Goal: Check status

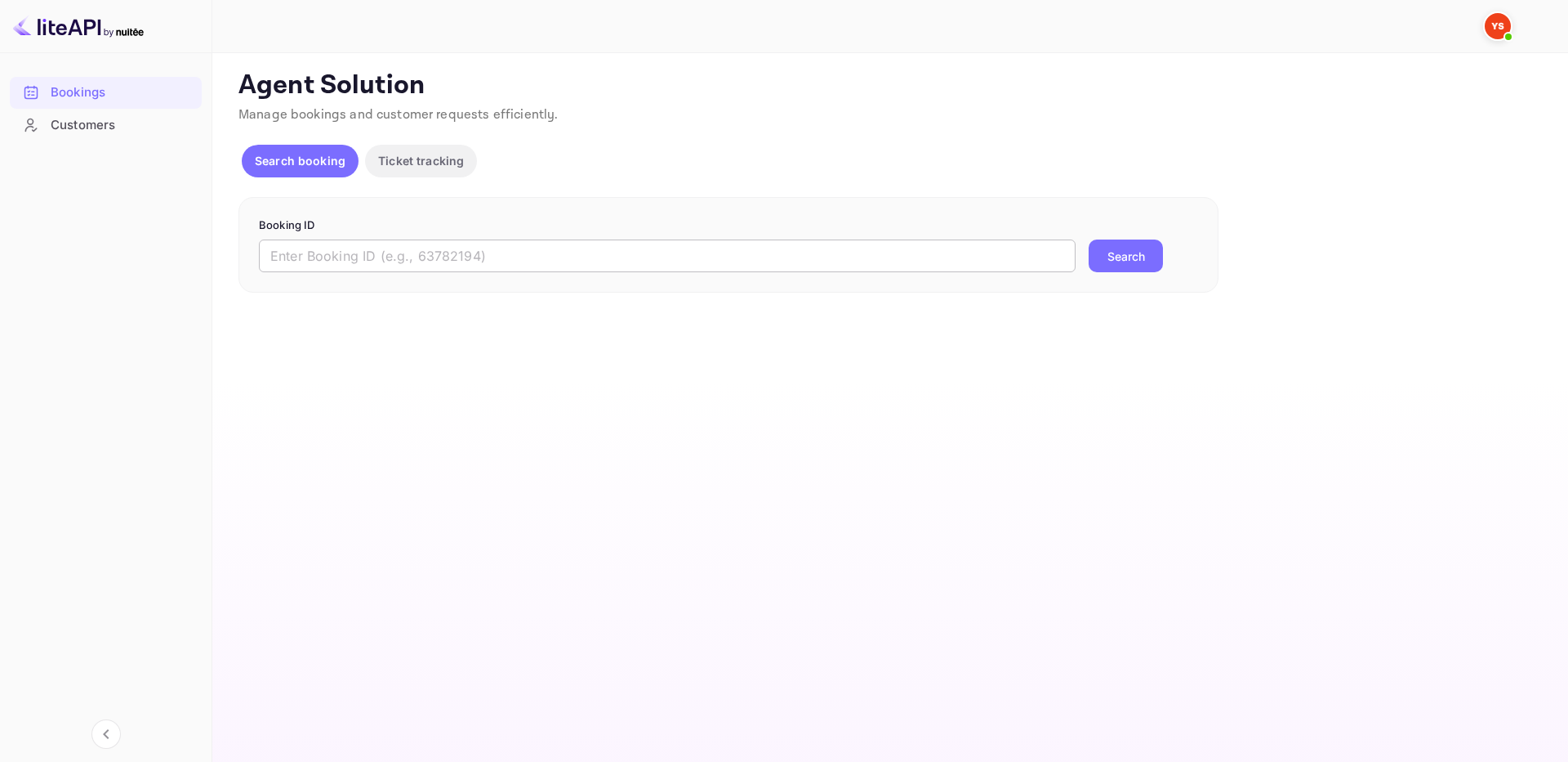
drag, startPoint x: 517, startPoint y: 262, endPoint x: 723, endPoint y: 268, distance: 206.1
click at [517, 261] on input "text" at bounding box center [667, 255] width 817 height 33
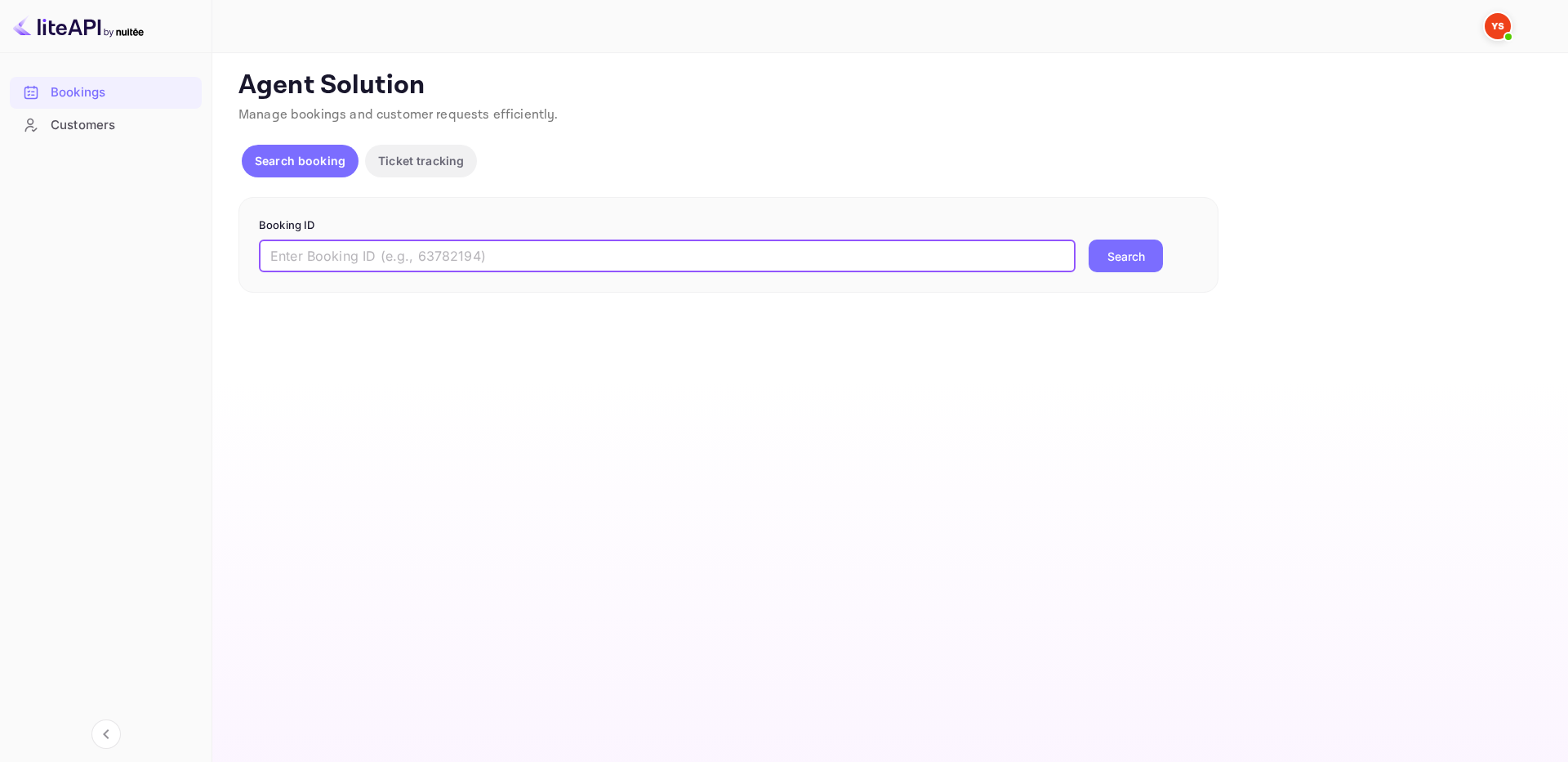
paste input "9640765"
type input "9640765"
click at [1128, 261] on button "Search" at bounding box center [1126, 255] width 74 height 33
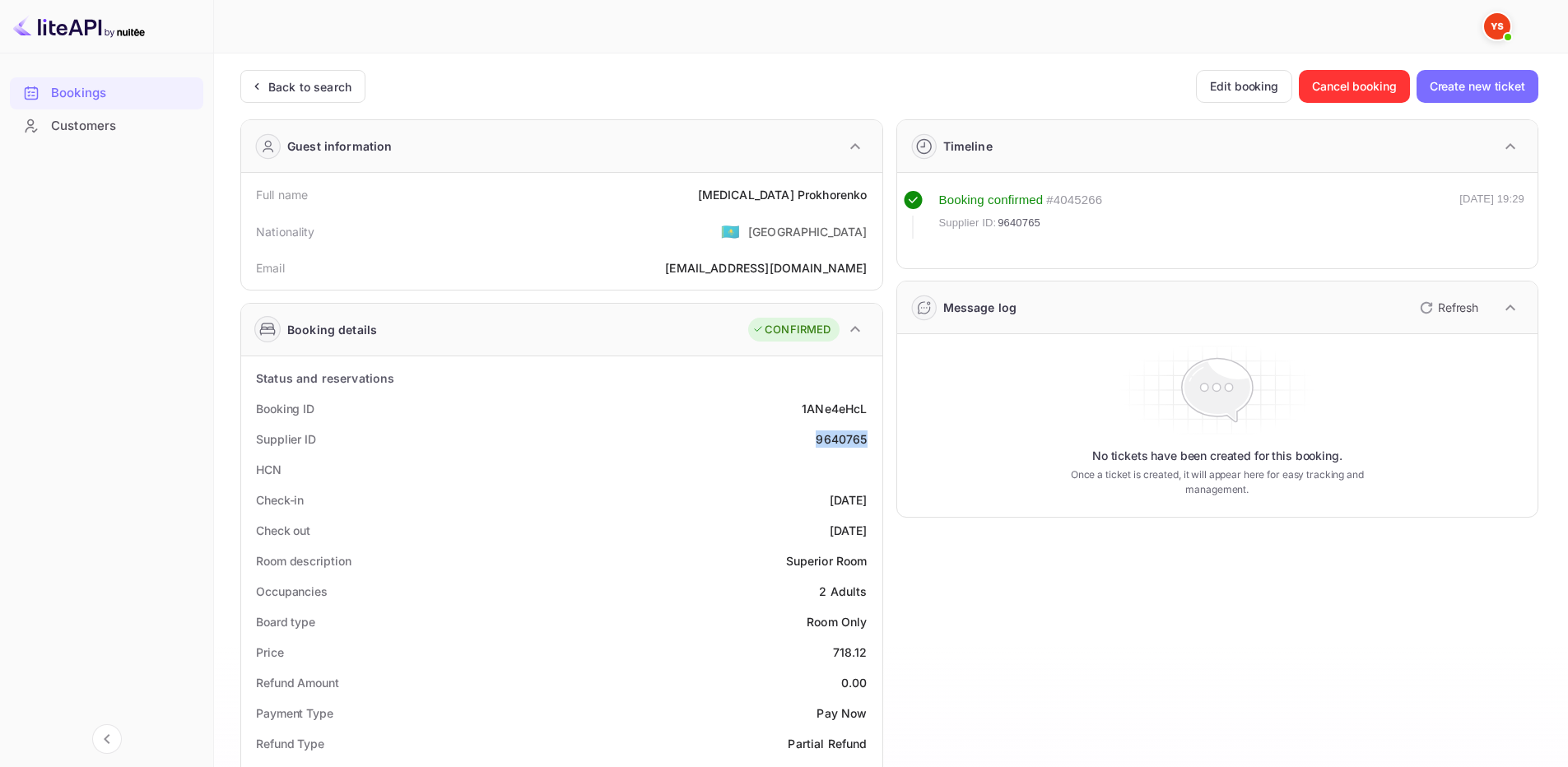
drag, startPoint x: 813, startPoint y: 433, endPoint x: 867, endPoint y: 441, distance: 54.6
click at [867, 441] on div "Supplier ID 9640765" at bounding box center [561, 439] width 628 height 30
copy div "9640765"
drag, startPoint x: 755, startPoint y: 191, endPoint x: 875, endPoint y: 196, distance: 120.1
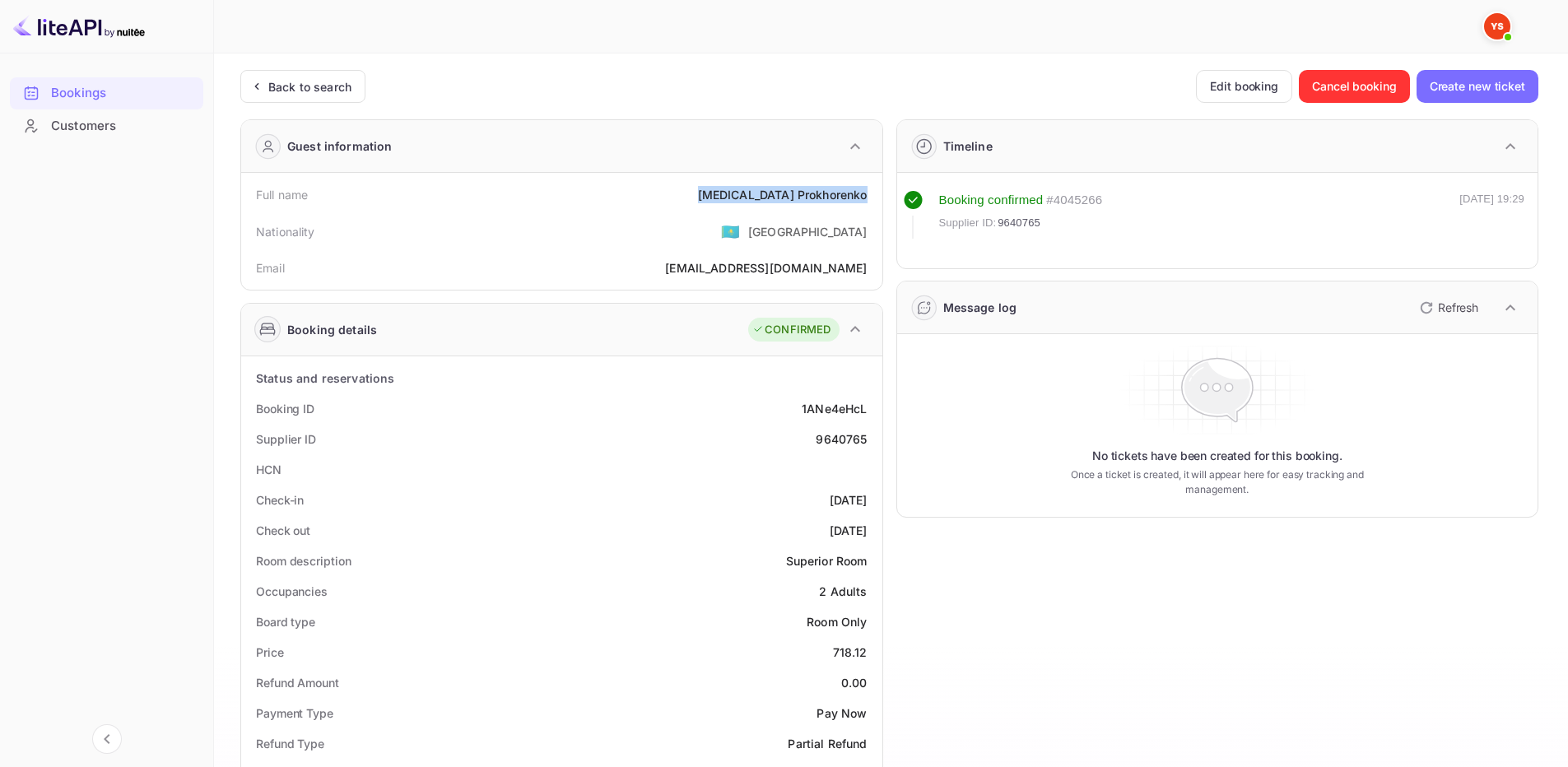
click at [875, 196] on div "Full name [MEDICAL_DATA][PERSON_NAME]" at bounding box center [561, 194] width 628 height 30
copy div "[MEDICAL_DATA][PERSON_NAME]"
drag, startPoint x: 833, startPoint y: 647, endPoint x: 877, endPoint y: 653, distance: 44.4
copy div "718.12"
